Goal: Task Accomplishment & Management: Manage account settings

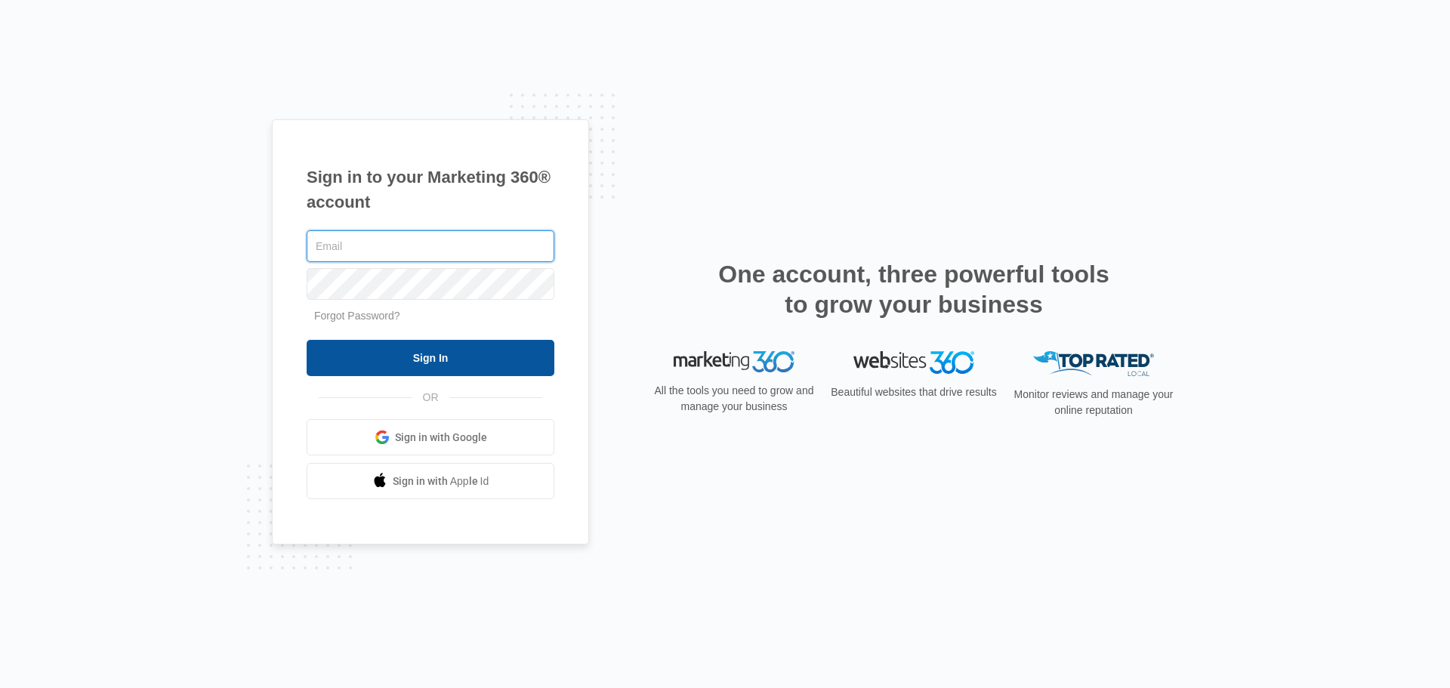
type input "[PERSON_NAME][EMAIL_ADDRESS][DOMAIN_NAME]"
click at [468, 372] on input "Sign In" at bounding box center [431, 358] width 248 height 36
